Goal: Task Accomplishment & Management: Use online tool/utility

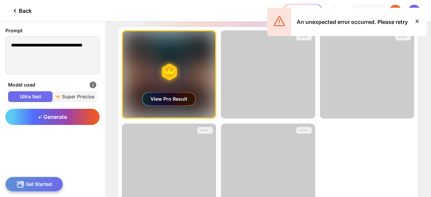
scroll to position [51, 0]
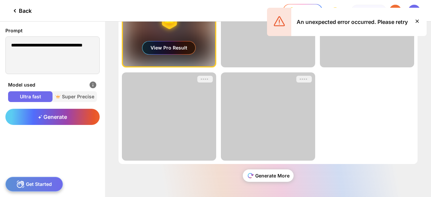
click at [283, 169] on div "Generate More" at bounding box center [268, 175] width 51 height 12
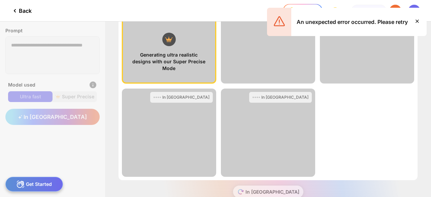
scroll to position [0, 0]
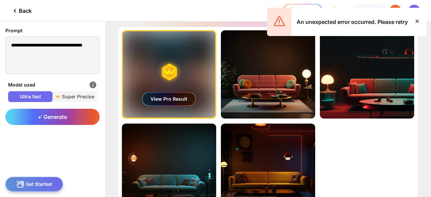
click at [419, 23] on icon at bounding box center [417, 21] width 8 height 8
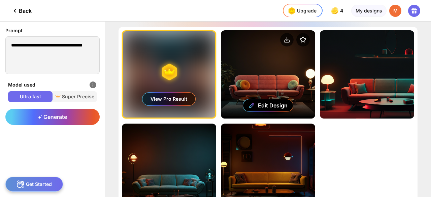
click at [287, 75] on div "Edit Design" at bounding box center [268, 74] width 94 height 88
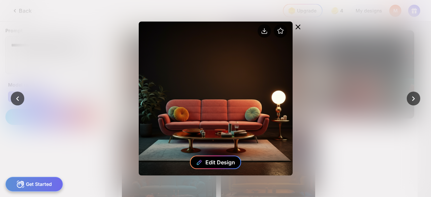
click at [218, 162] on div "Edit Design" at bounding box center [220, 162] width 30 height 7
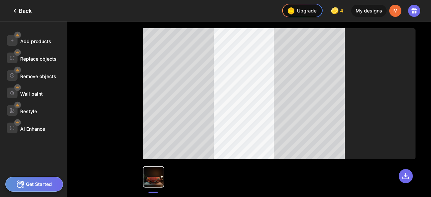
click at [46, 189] on div "Get Started" at bounding box center [34, 184] width 58 height 15
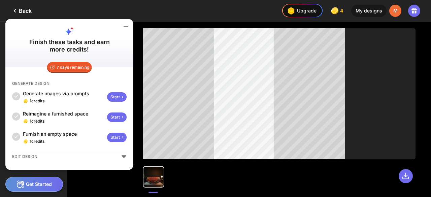
click at [115, 119] on div "Start" at bounding box center [117, 116] width 20 height 9
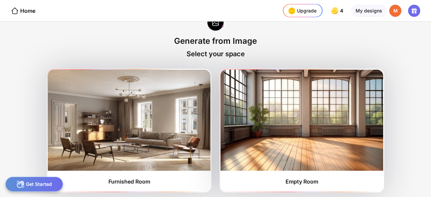
scroll to position [22, 0]
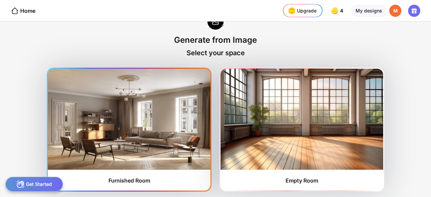
click at [162, 95] on img at bounding box center [129, 119] width 163 height 101
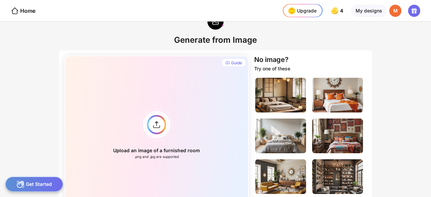
scroll to position [69, 0]
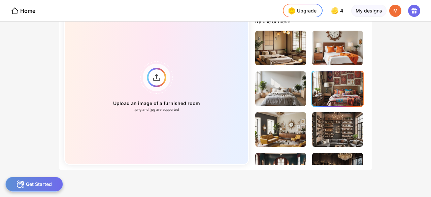
click at [330, 76] on img at bounding box center [337, 88] width 51 height 35
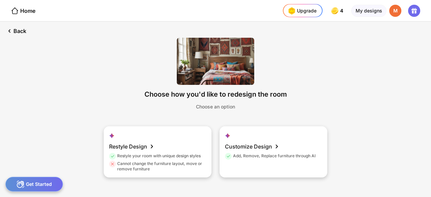
scroll to position [0, 0]
click at [394, 15] on div "M" at bounding box center [395, 11] width 12 height 12
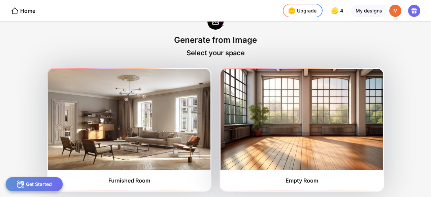
scroll to position [22, 0]
click at [162, 83] on img at bounding box center [129, 119] width 163 height 101
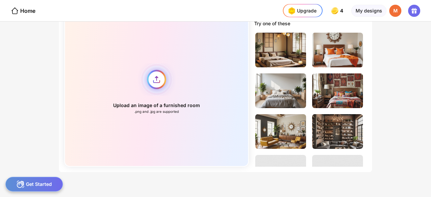
scroll to position [69, 0]
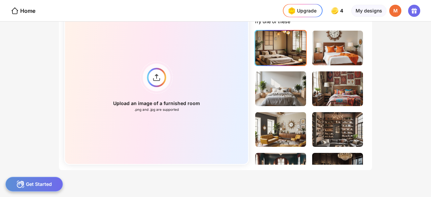
click at [284, 61] on img at bounding box center [280, 48] width 51 height 35
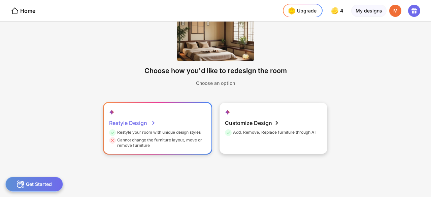
click at [186, 112] on div "Restyle Design Restyle your room with unique design styles Cannot change the fu…" at bounding box center [158, 128] width 108 height 51
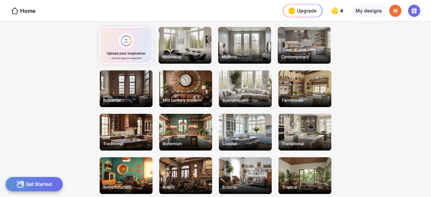
scroll to position [34, 0]
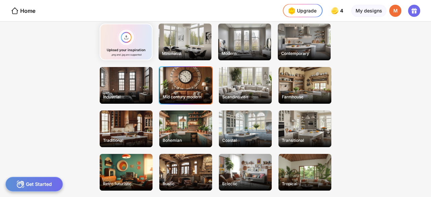
click at [200, 74] on div "Mid century modern" at bounding box center [185, 85] width 53 height 37
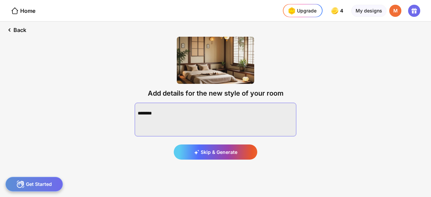
click at [207, 111] on textarea at bounding box center [216, 120] width 162 height 34
type textarea "*"
click at [277, 159] on div "Add details for the new style of your room Skip & Generate" at bounding box center [215, 98] width 183 height 144
click at [245, 120] on textarea at bounding box center [216, 120] width 162 height 34
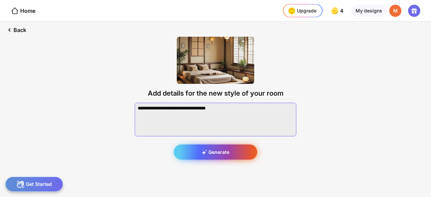
type textarea "**********"
click at [207, 153] on div "Generate" at bounding box center [215, 151] width 83 height 15
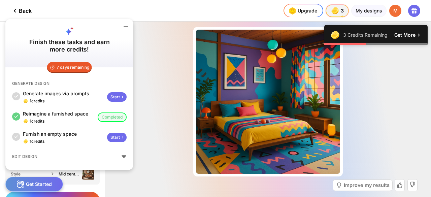
click at [387, 112] on div "Almost there... Edit Design Improve my results Generate More" at bounding box center [268, 109] width 326 height 175
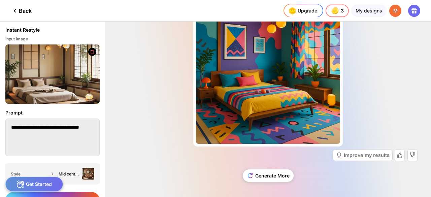
scroll to position [19, 0]
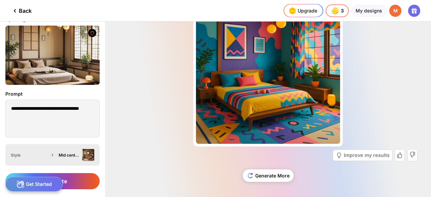
click at [53, 160] on div "Style Mid century modern" at bounding box center [52, 155] width 94 height 22
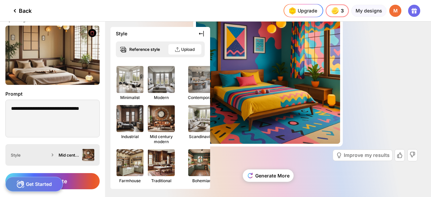
click at [53, 160] on div "Style Mid century modern" at bounding box center [52, 155] width 94 height 22
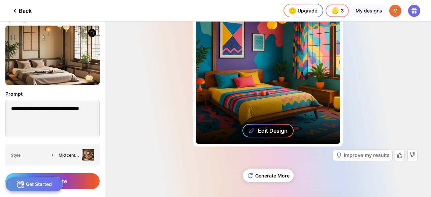
click at [275, 132] on div "Edit Design" at bounding box center [273, 130] width 30 height 7
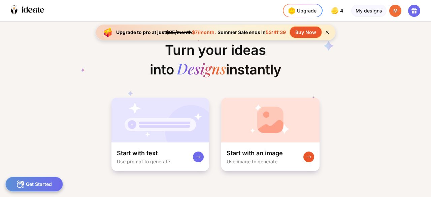
click at [394, 11] on div "M" at bounding box center [395, 11] width 12 height 12
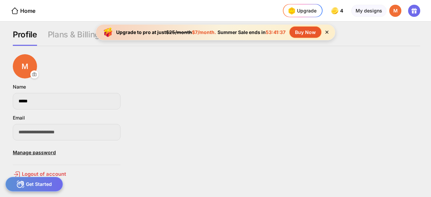
click at [396, 11] on div "M" at bounding box center [395, 11] width 12 height 12
click at [327, 32] on icon at bounding box center [327, 32] width 3 height 3
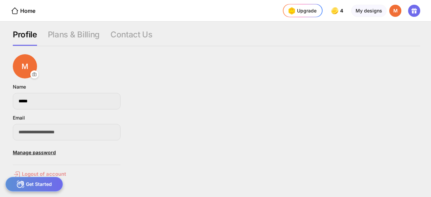
click at [58, 172] on div "Logout of account" at bounding box center [67, 174] width 108 height 8
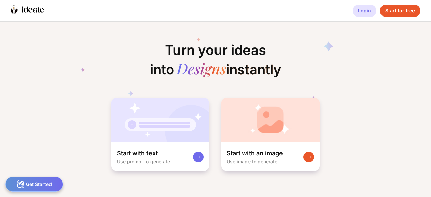
click at [362, 9] on div "Login" at bounding box center [364, 11] width 24 height 12
